Goal: Transaction & Acquisition: Purchase product/service

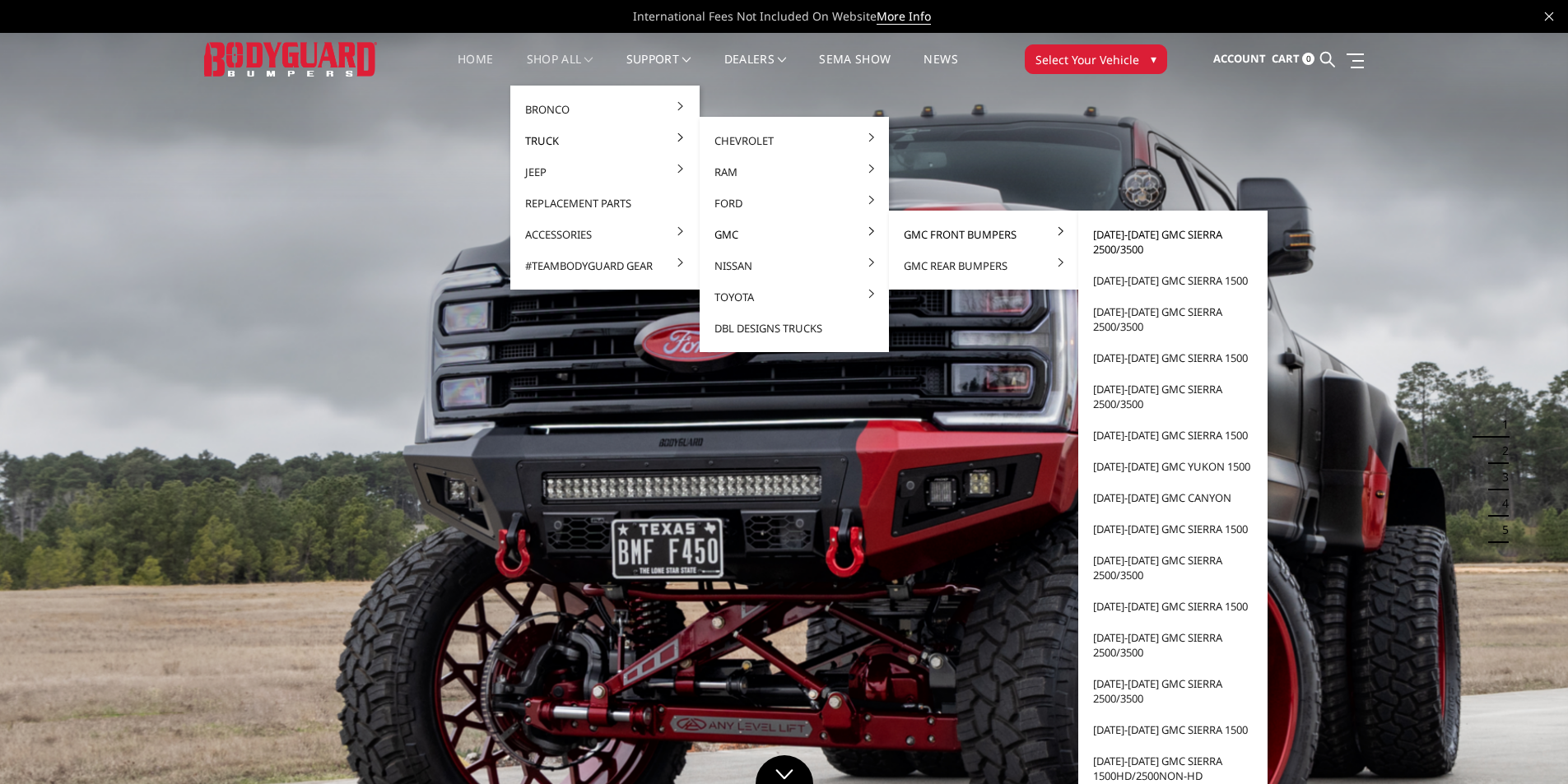
click at [1133, 238] on link "[DATE]-[DATE] GMC Sierra 2500/3500" at bounding box center [1172, 242] width 176 height 46
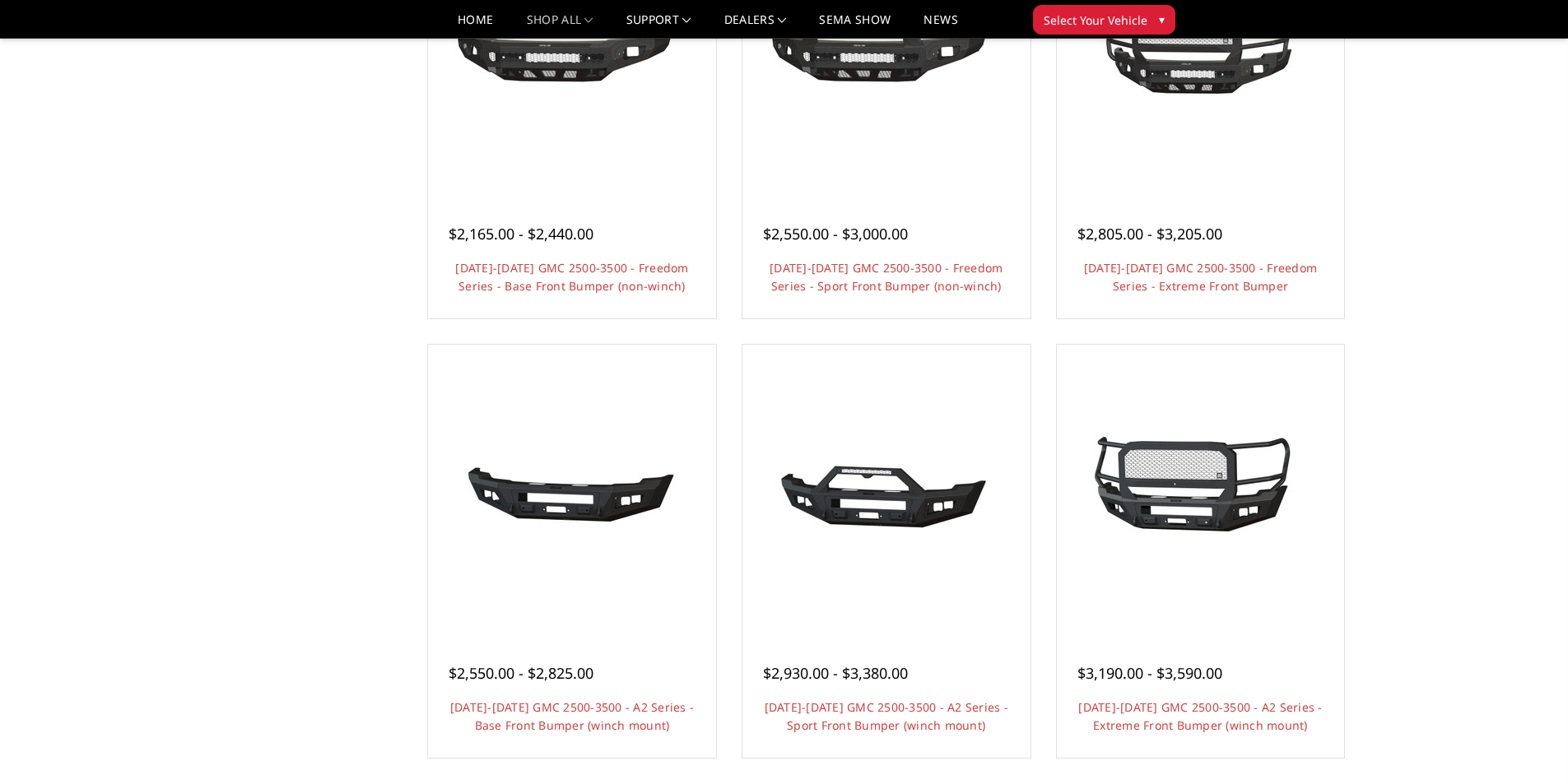
scroll to position [659, 0]
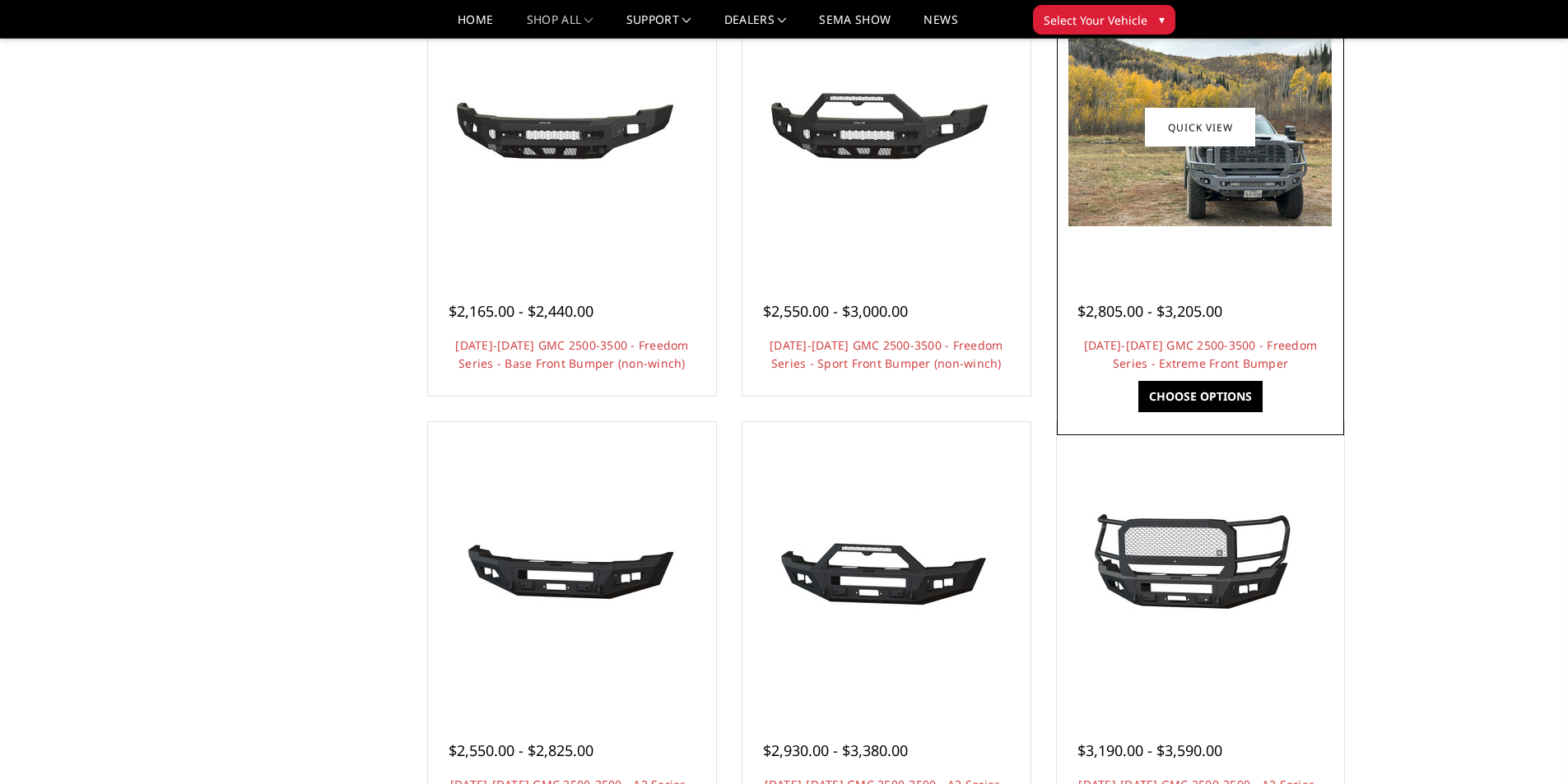
click at [1204, 215] on img at bounding box center [1200, 128] width 263 height 198
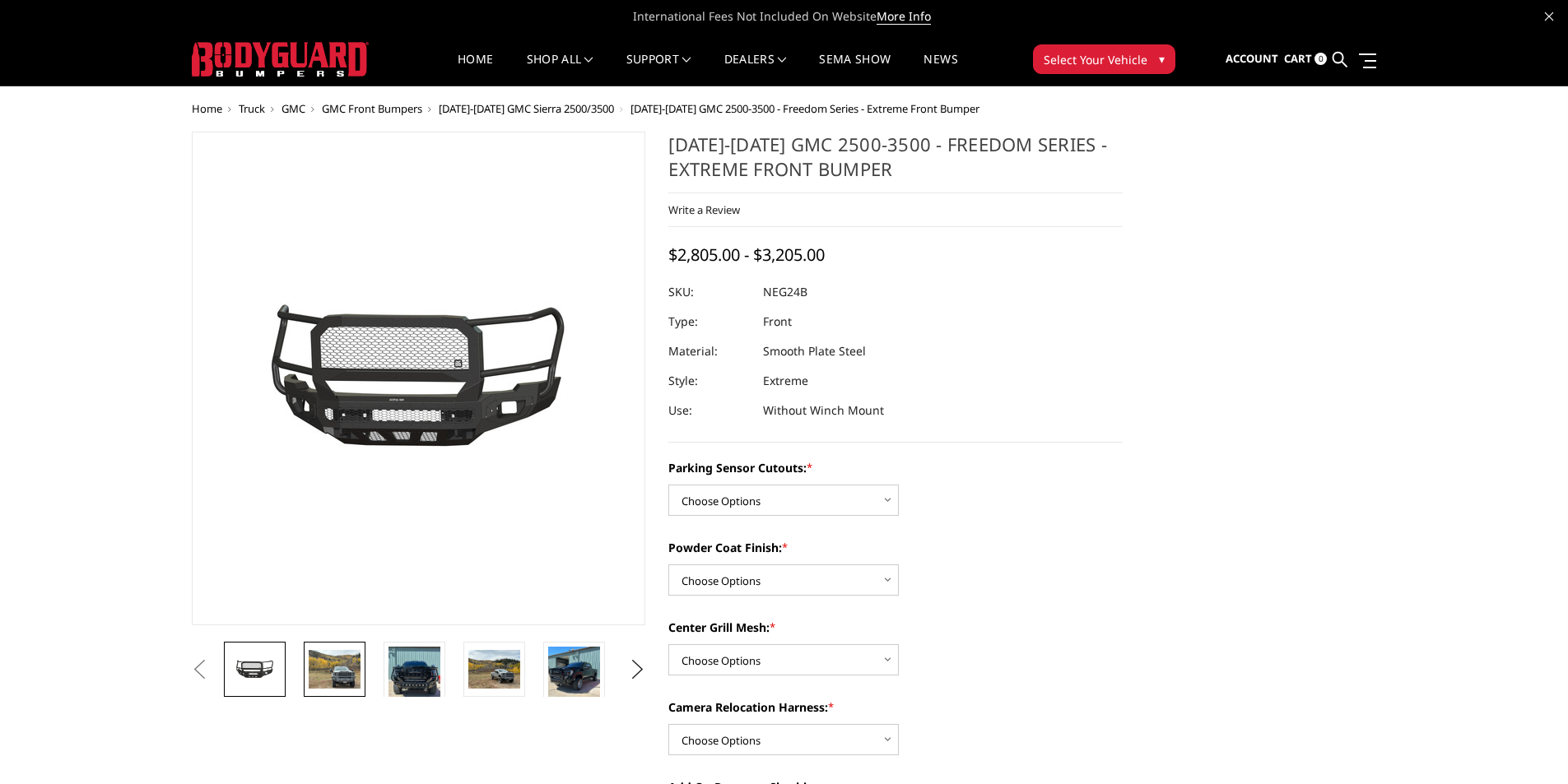
click at [341, 666] on img at bounding box center [335, 669] width 52 height 39
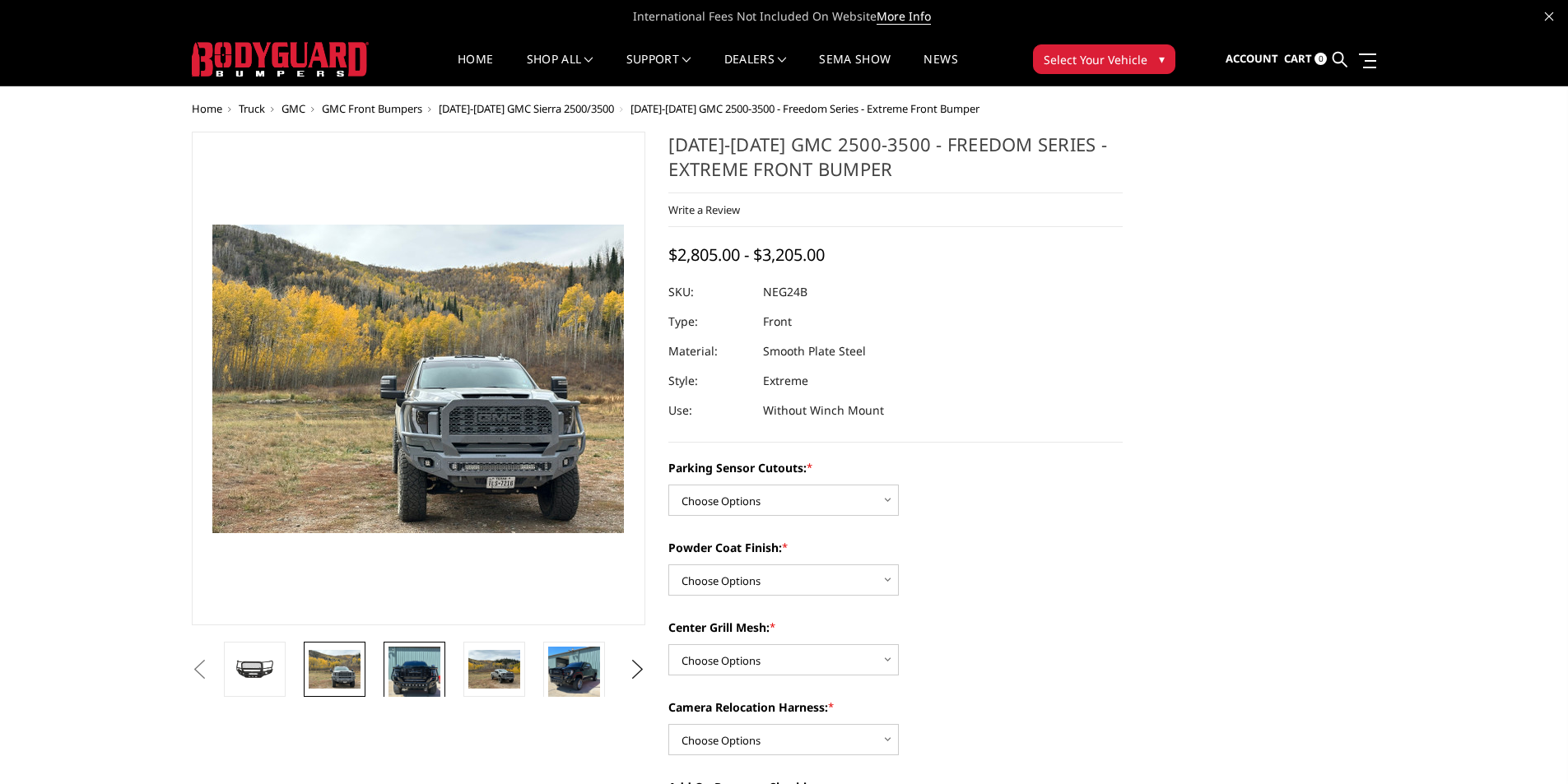
click at [406, 678] on img at bounding box center [414, 682] width 52 height 69
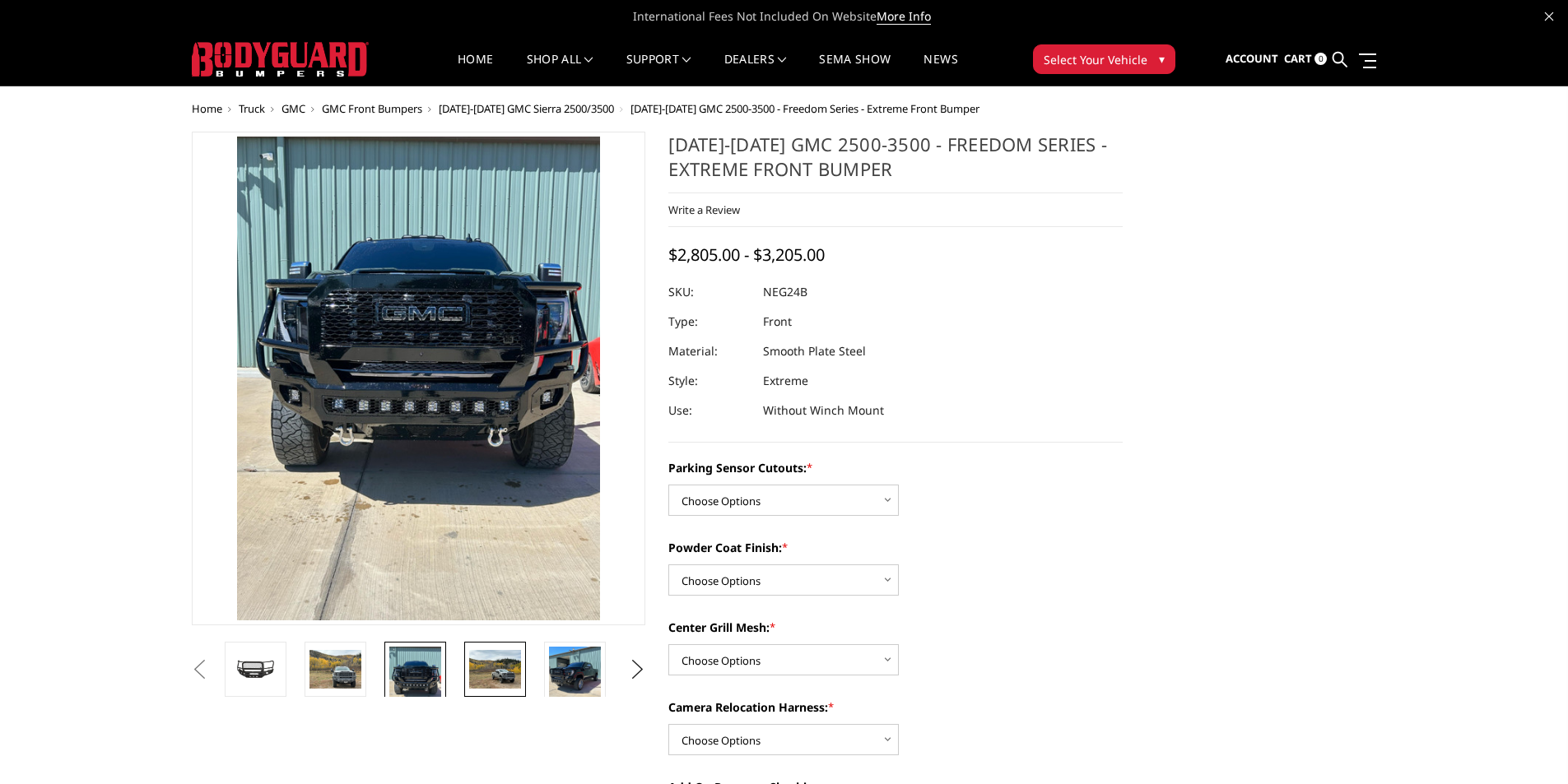
click at [502, 674] on img at bounding box center [494, 669] width 52 height 39
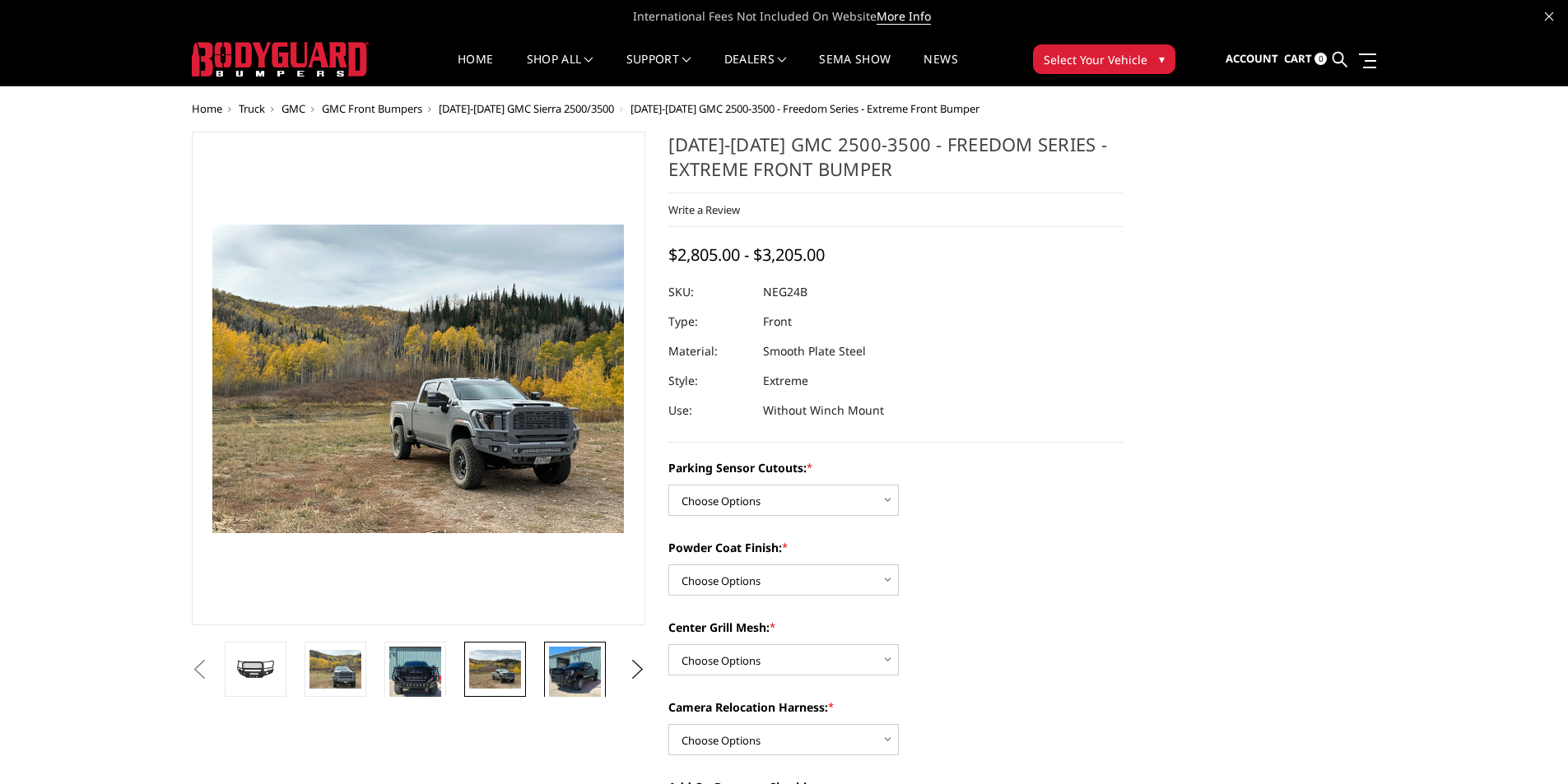
click at [560, 680] on img at bounding box center [575, 682] width 52 height 69
